Goal: Navigation & Orientation: Find specific page/section

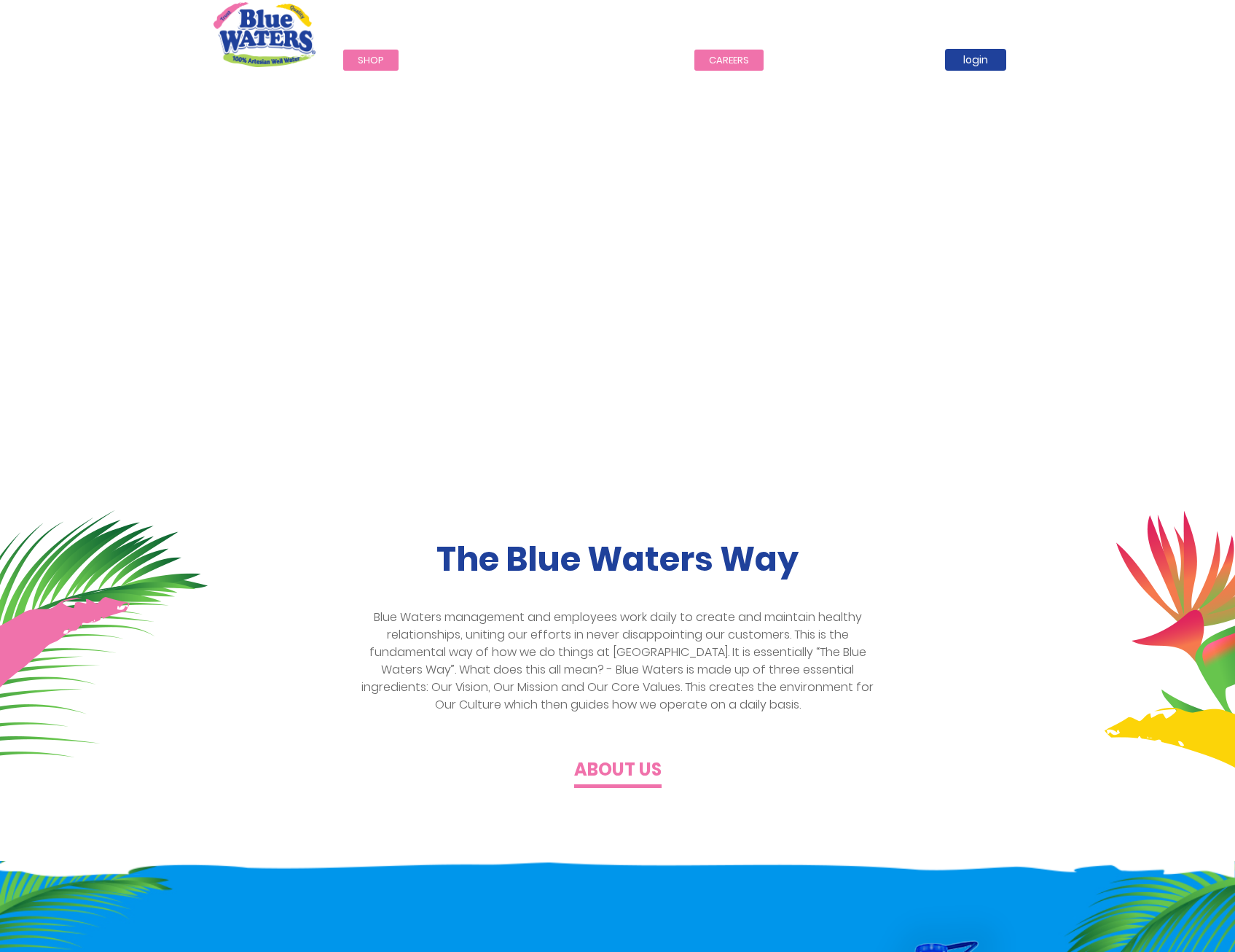
click at [727, 56] on link "careers" at bounding box center [729, 60] width 69 height 21
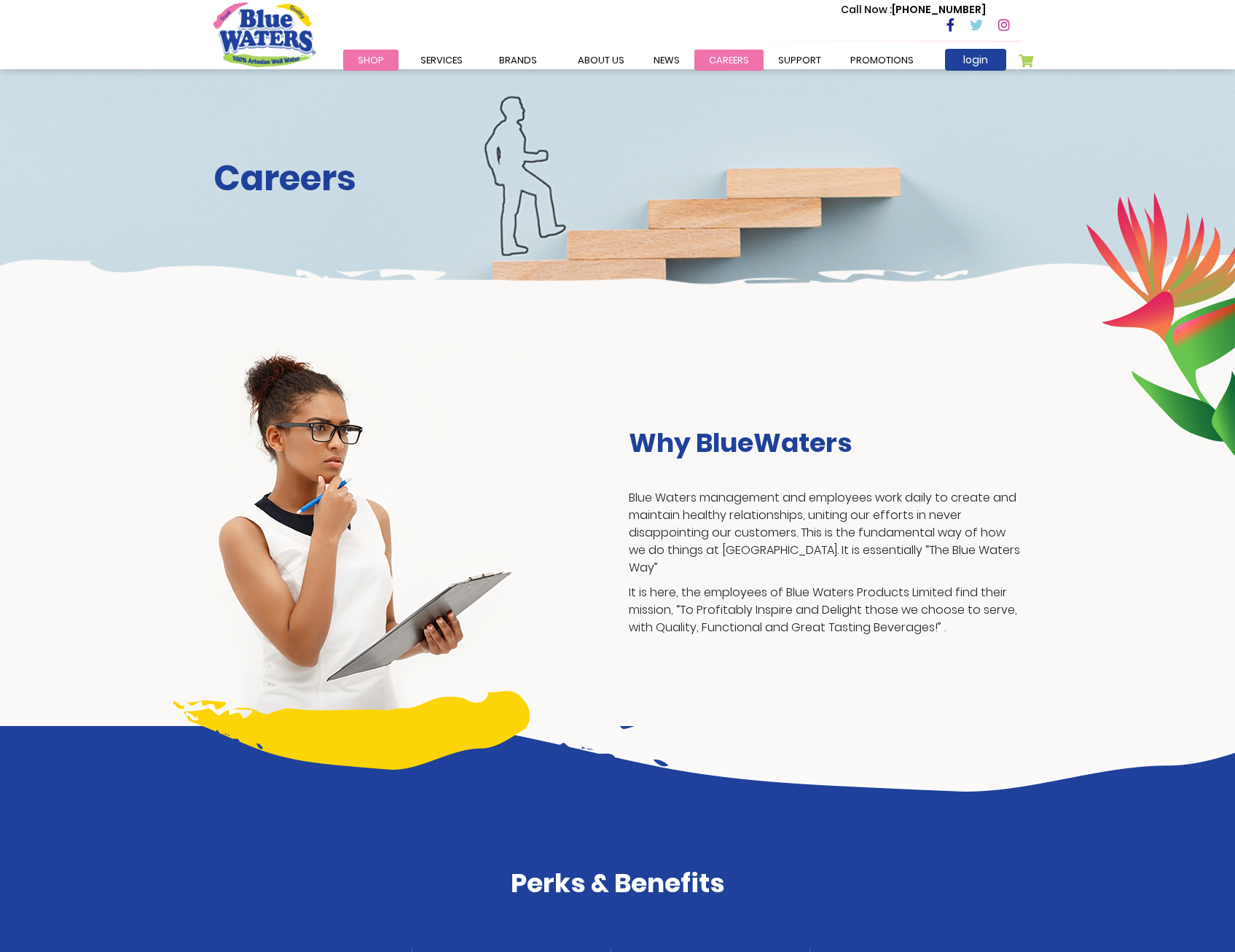
click at [715, 57] on link "careers" at bounding box center [729, 60] width 69 height 21
click at [640, 62] on link "News" at bounding box center [667, 60] width 56 height 21
